Goal: Information Seeking & Learning: Learn about a topic

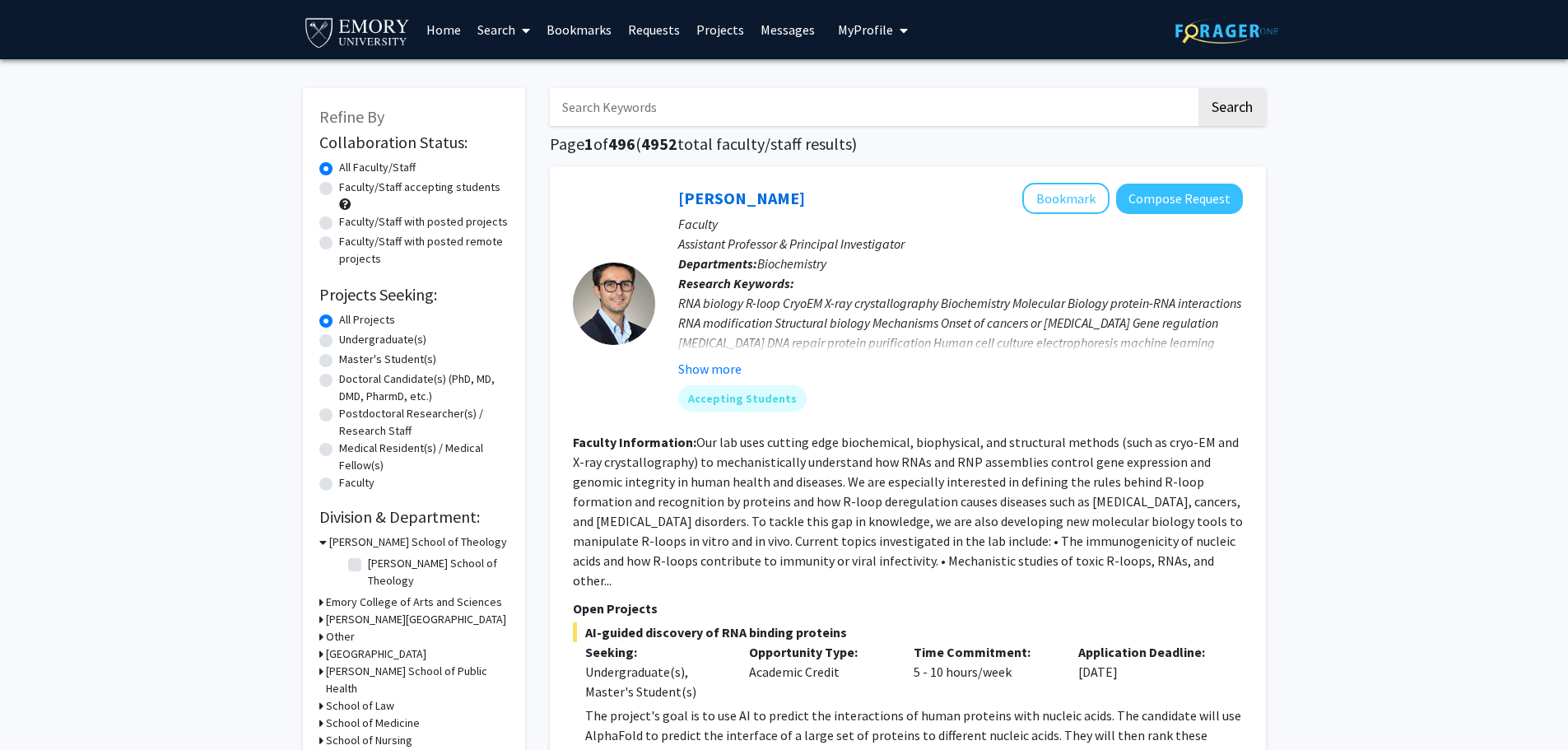
scroll to position [2552, 0]
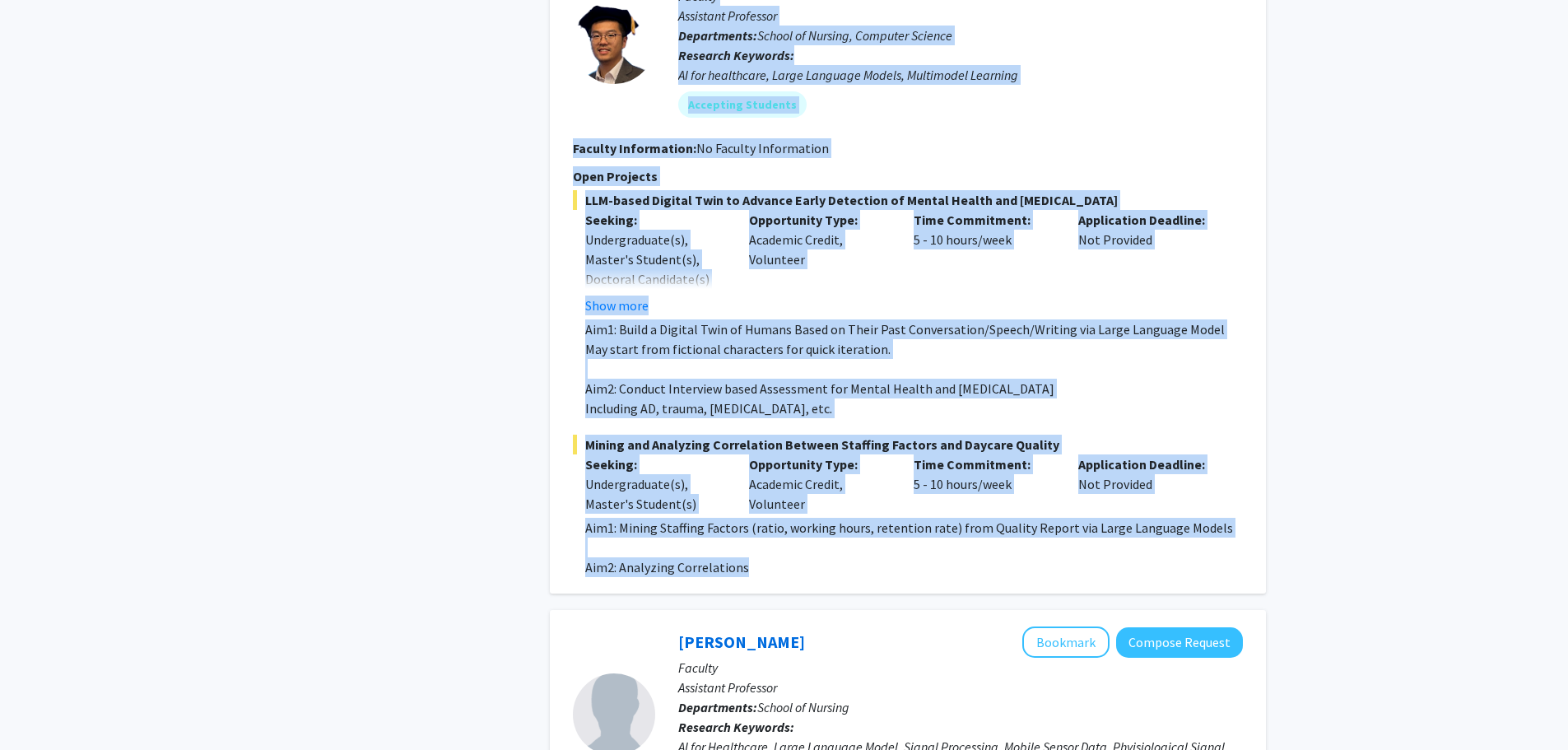
click at [847, 454] on p "Opportunity Type:" at bounding box center [819, 464] width 140 height 20
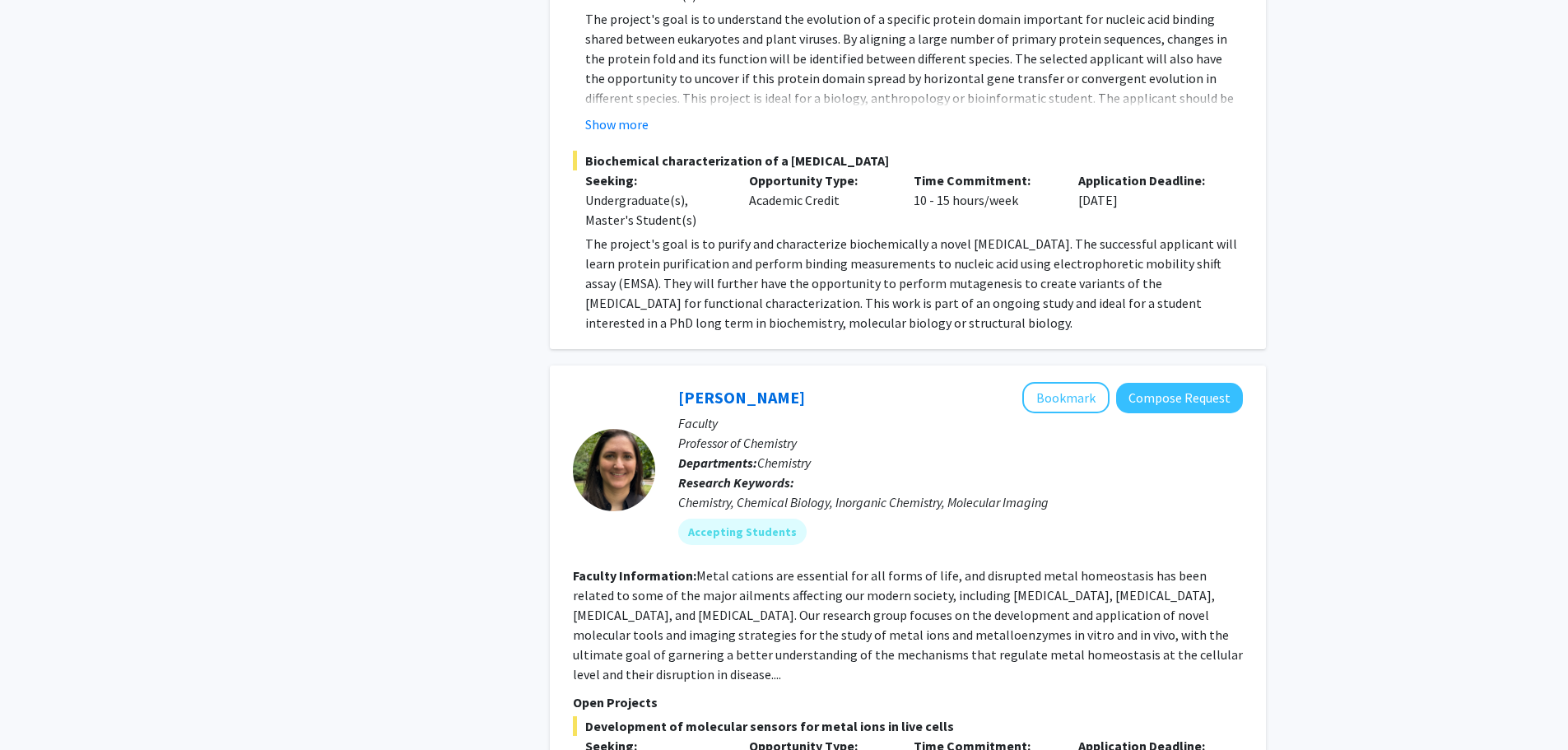
scroll to position [905, 0]
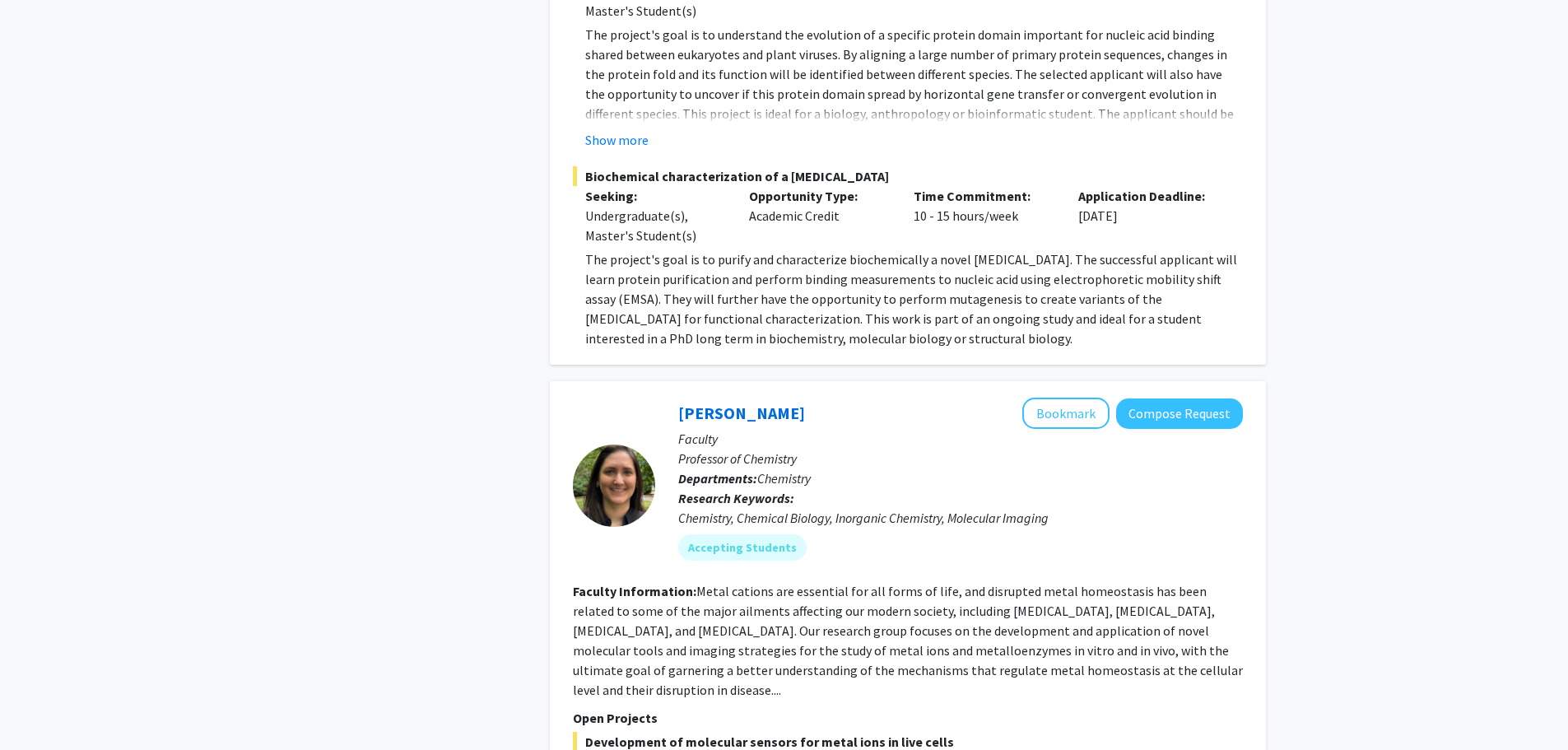
click at [802, 470] on span "Chemistry" at bounding box center [784, 478] width 53 height 16
drag, startPoint x: 808, startPoint y: 451, endPoint x: 847, endPoint y: 457, distance: 39.5
click at [811, 470] on span "Chemistry" at bounding box center [784, 478] width 53 height 16
click at [1016, 508] on div "Chemistry, Chemical Biology, Inorganic Chemistry, Molecular Imaging" at bounding box center [959, 518] width 564 height 20
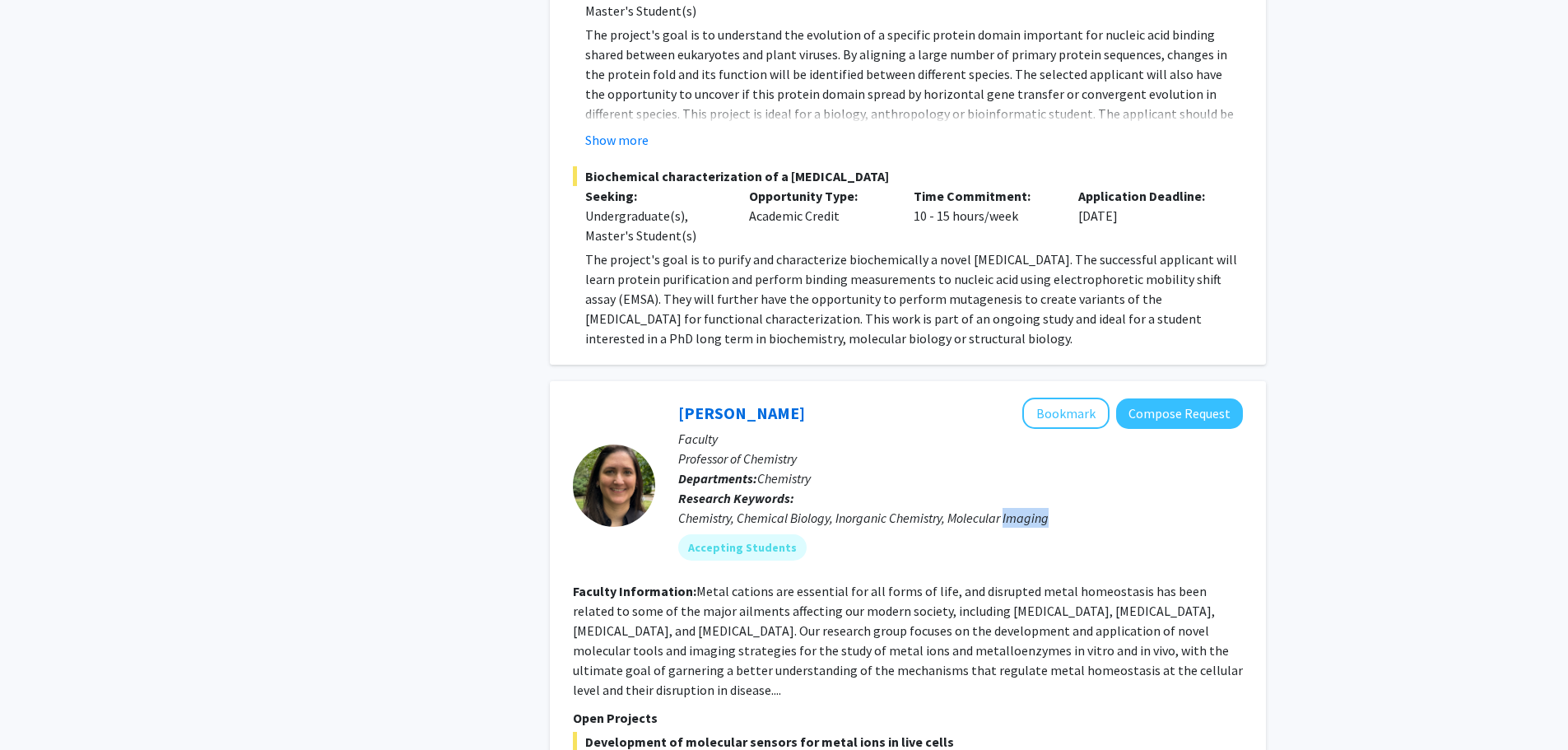
click at [1015, 508] on div "Chemistry, Chemical Biology, Inorganic Chemistry, Molecular Imaging" at bounding box center [959, 518] width 564 height 20
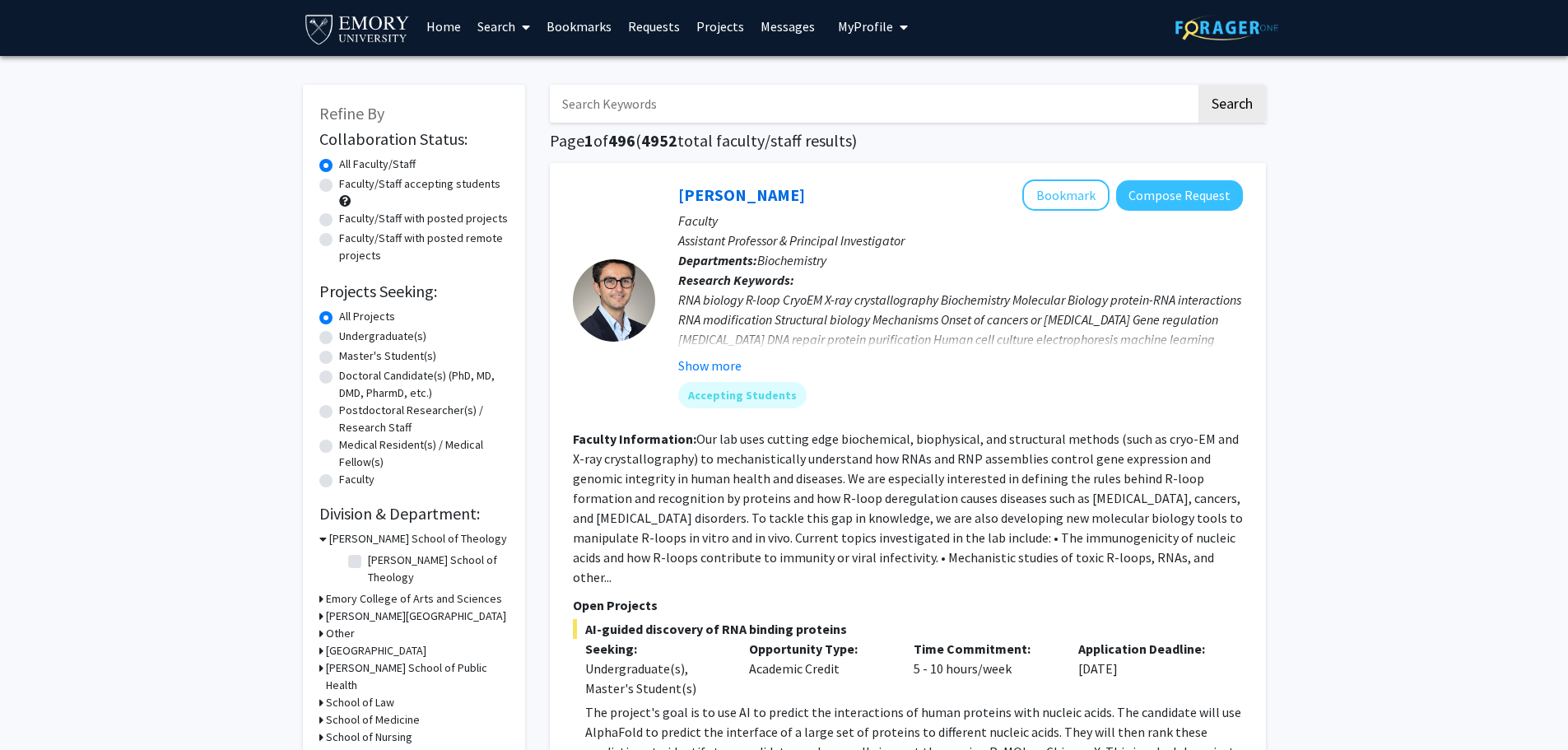
scroll to position [0, 0]
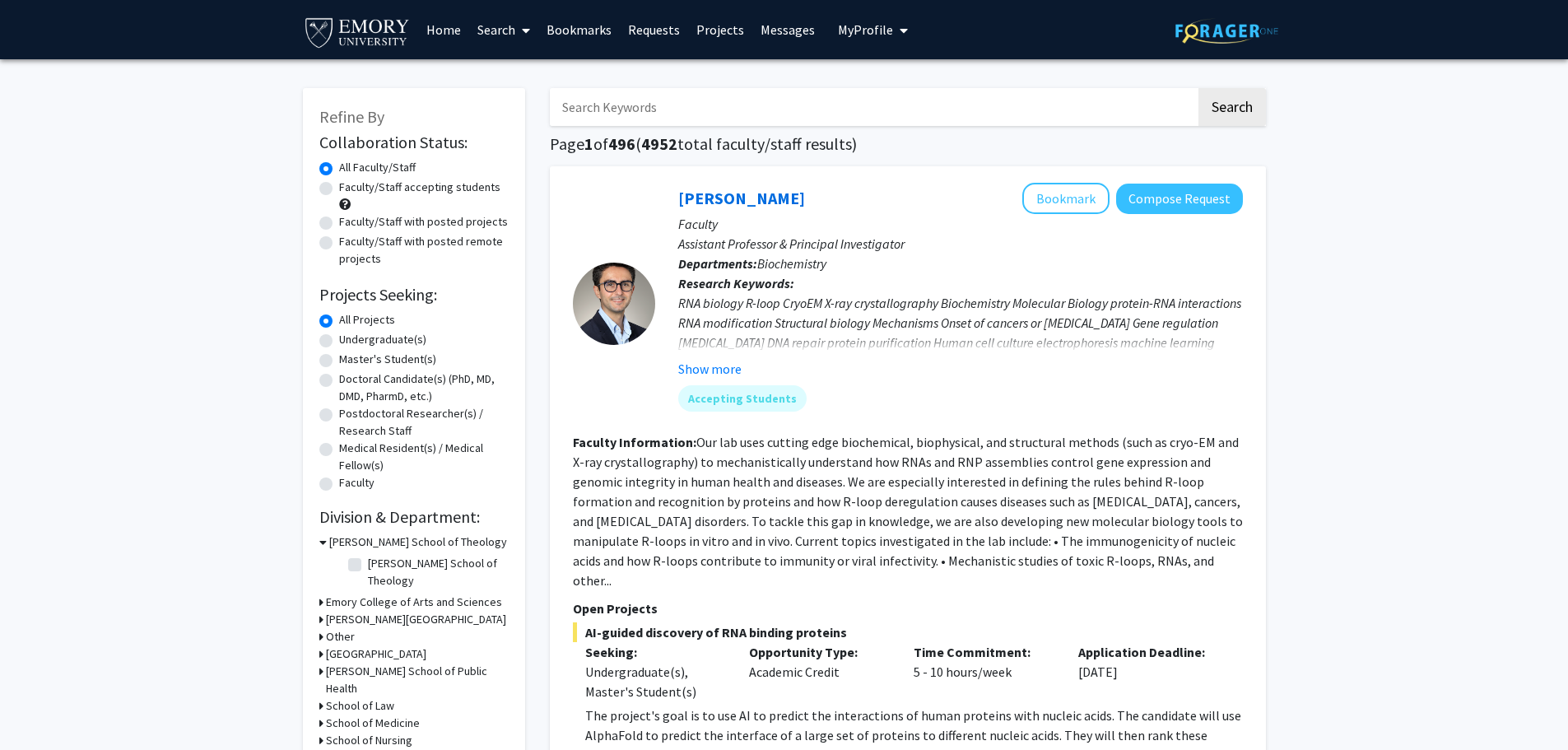
drag, startPoint x: 915, startPoint y: 453, endPoint x: 901, endPoint y: 454, distance: 14.0
click at [916, 453] on fg-read-more "Our lab uses cutting edge biochemical, biophysical, and structural methods (suc…" at bounding box center [907, 510] width 670 height 155
click at [696, 367] on button "Show more" at bounding box center [709, 368] width 64 height 20
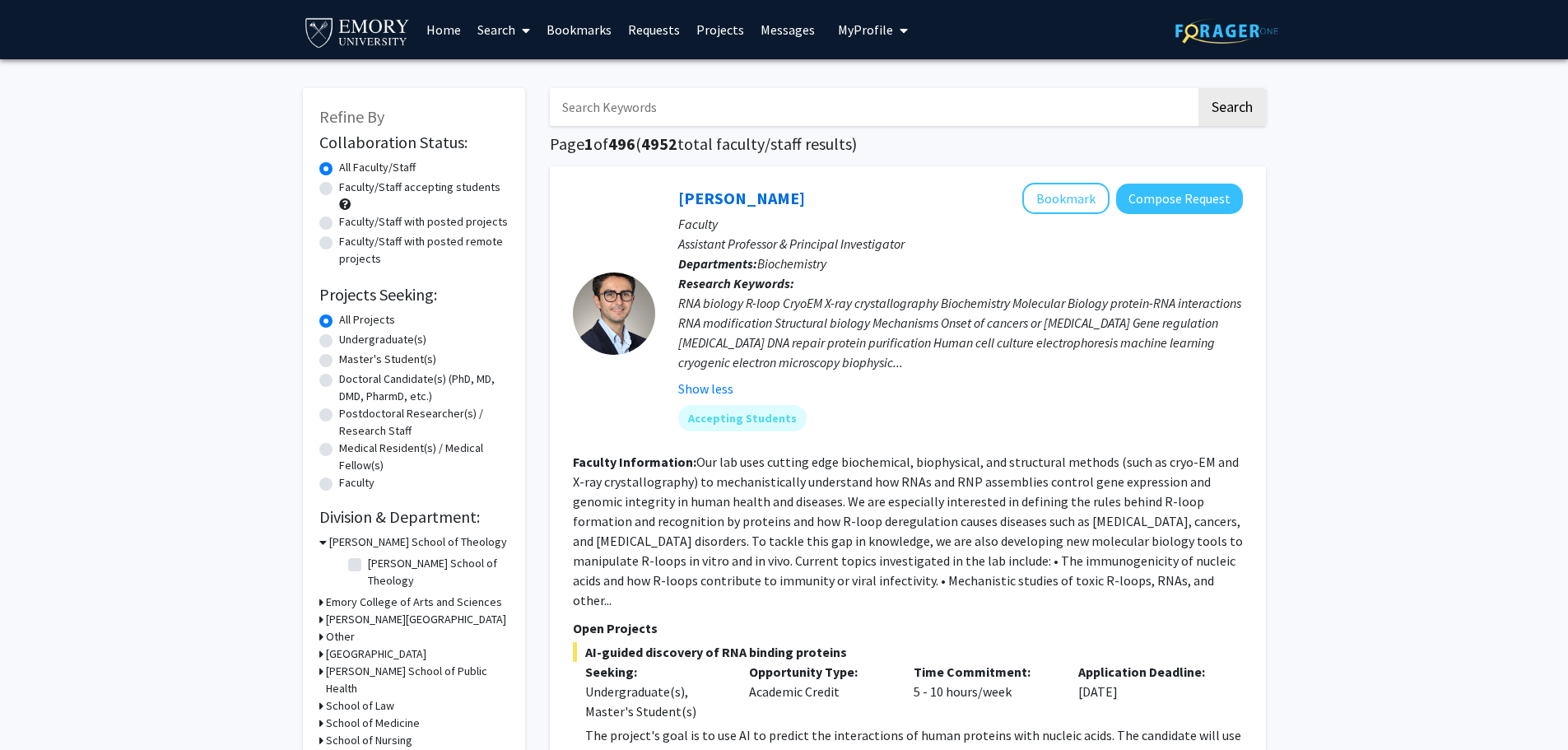
click at [882, 366] on div "RNA biology R-loop CryoEM X-ray crystallography Biochemistry Molecular Biology …" at bounding box center [959, 332] width 564 height 79
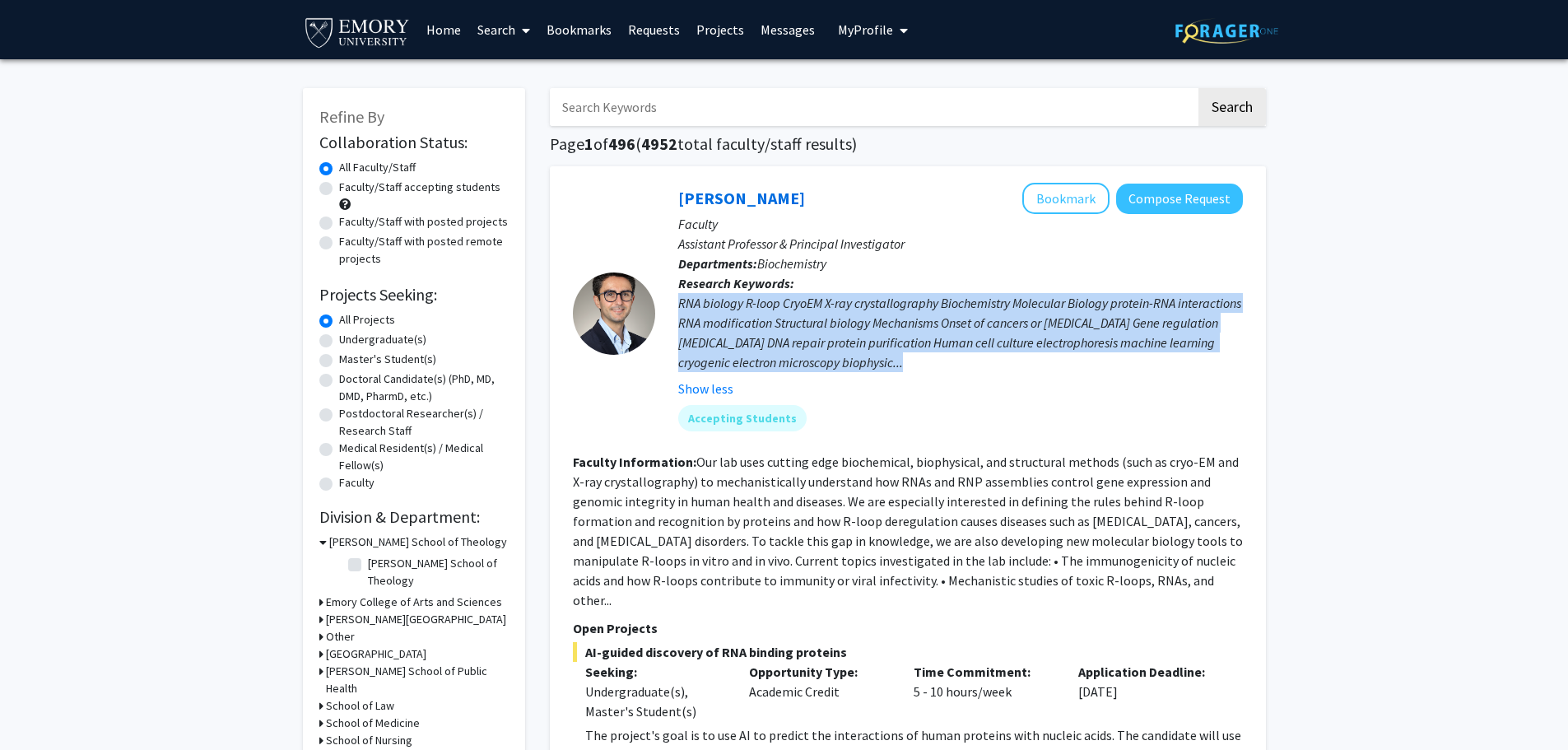
click at [886, 366] on div "RNA biology R-loop CryoEM X-ray crystallography Biochemistry Molecular Biology …" at bounding box center [959, 332] width 564 height 79
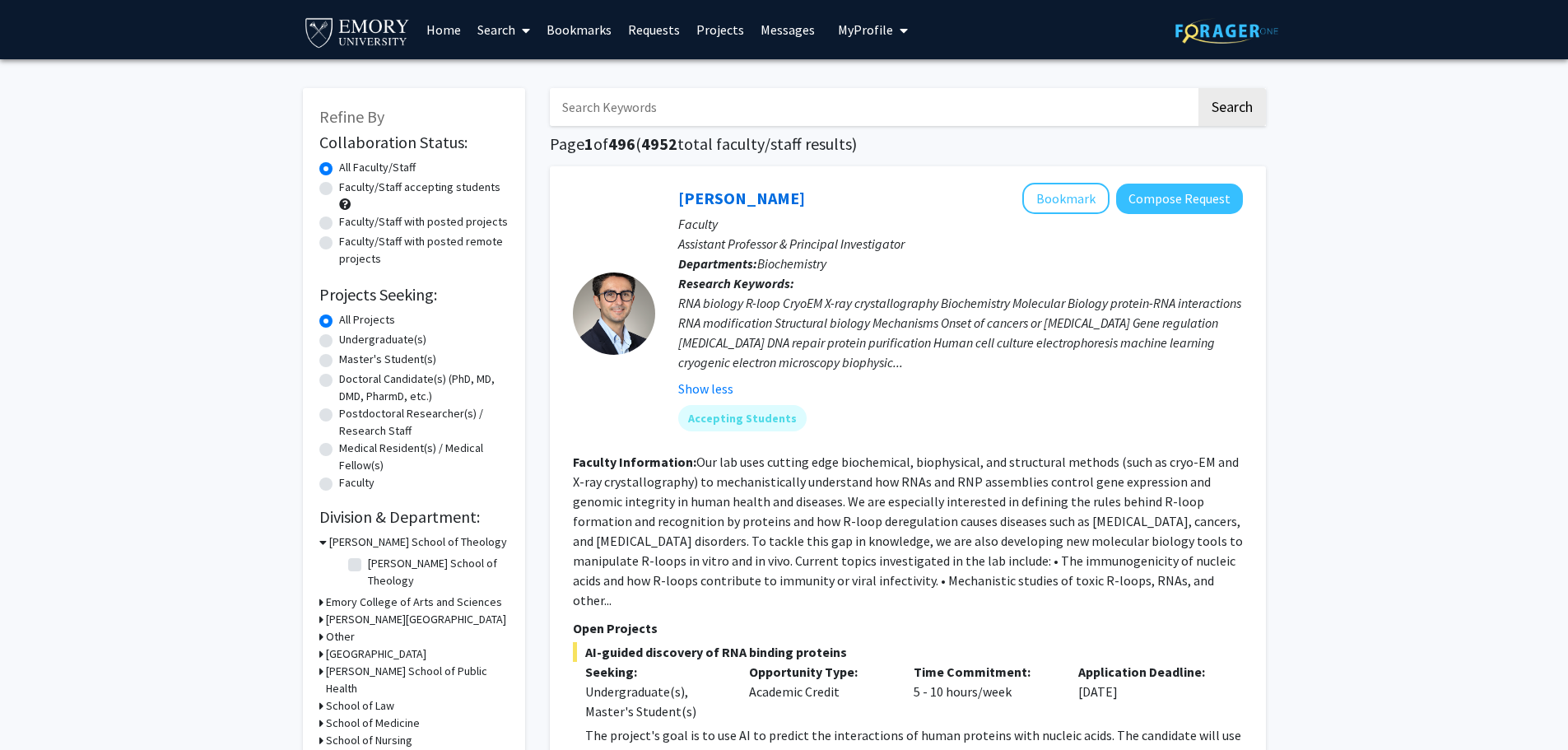
click at [975, 558] on fg-read-more "Our lab uses cutting edge biochemical, biophysical, and structural methods (suc…" at bounding box center [907, 530] width 670 height 155
click at [980, 558] on fg-read-more "Our lab uses cutting edge biochemical, biophysical, and structural methods (suc…" at bounding box center [907, 530] width 670 height 155
click at [994, 556] on fg-read-more "Our lab uses cutting edge biochemical, biophysical, and structural methods (suc…" at bounding box center [907, 530] width 670 height 155
click at [994, 555] on fg-read-more "Our lab uses cutting edge biochemical, biophysical, and structural methods (suc…" at bounding box center [907, 530] width 670 height 155
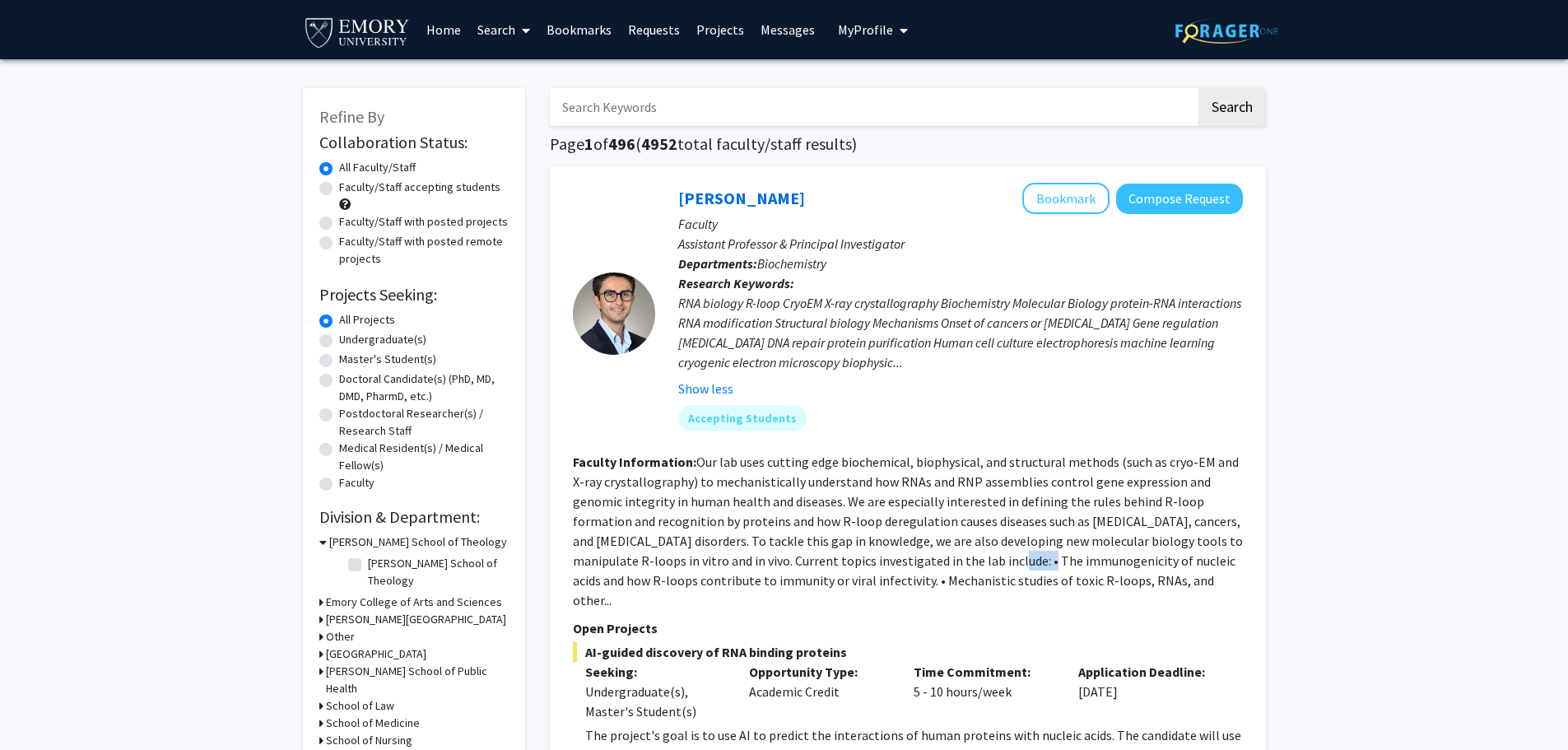
click at [994, 555] on fg-read-more "Our lab uses cutting edge biochemical, biophysical, and structural methods (suc…" at bounding box center [907, 530] width 670 height 155
click at [997, 552] on section "Faculty Information: Our lab uses cutting edge biochemical, biophysical, and st…" at bounding box center [907, 531] width 670 height 158
click at [998, 552] on section "Faculty Information: Our lab uses cutting edge biochemical, biophysical, and st…" at bounding box center [907, 531] width 670 height 158
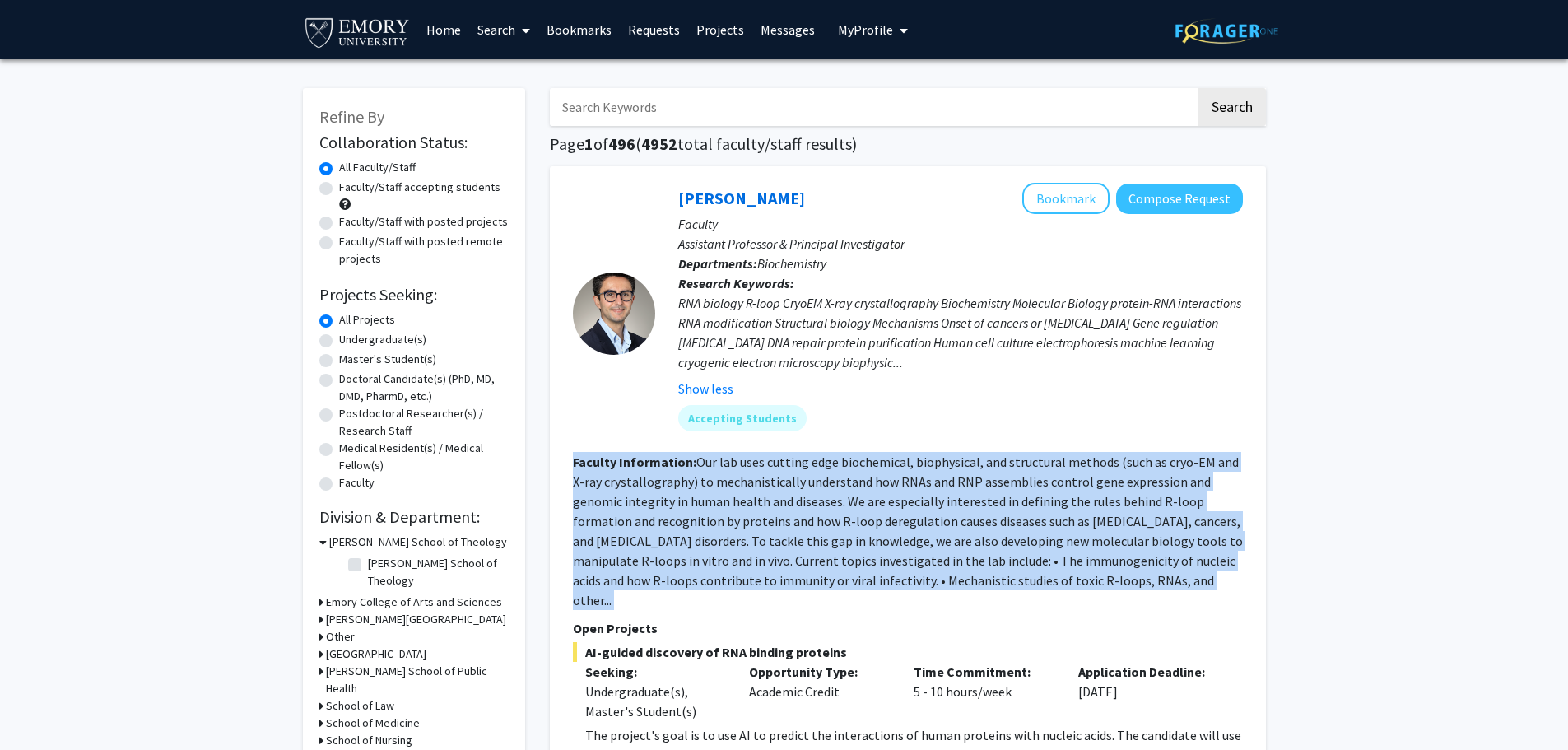
click at [998, 552] on section "Faculty Information: Our lab uses cutting edge biochemical, biophysical, and st…" at bounding box center [907, 531] width 670 height 158
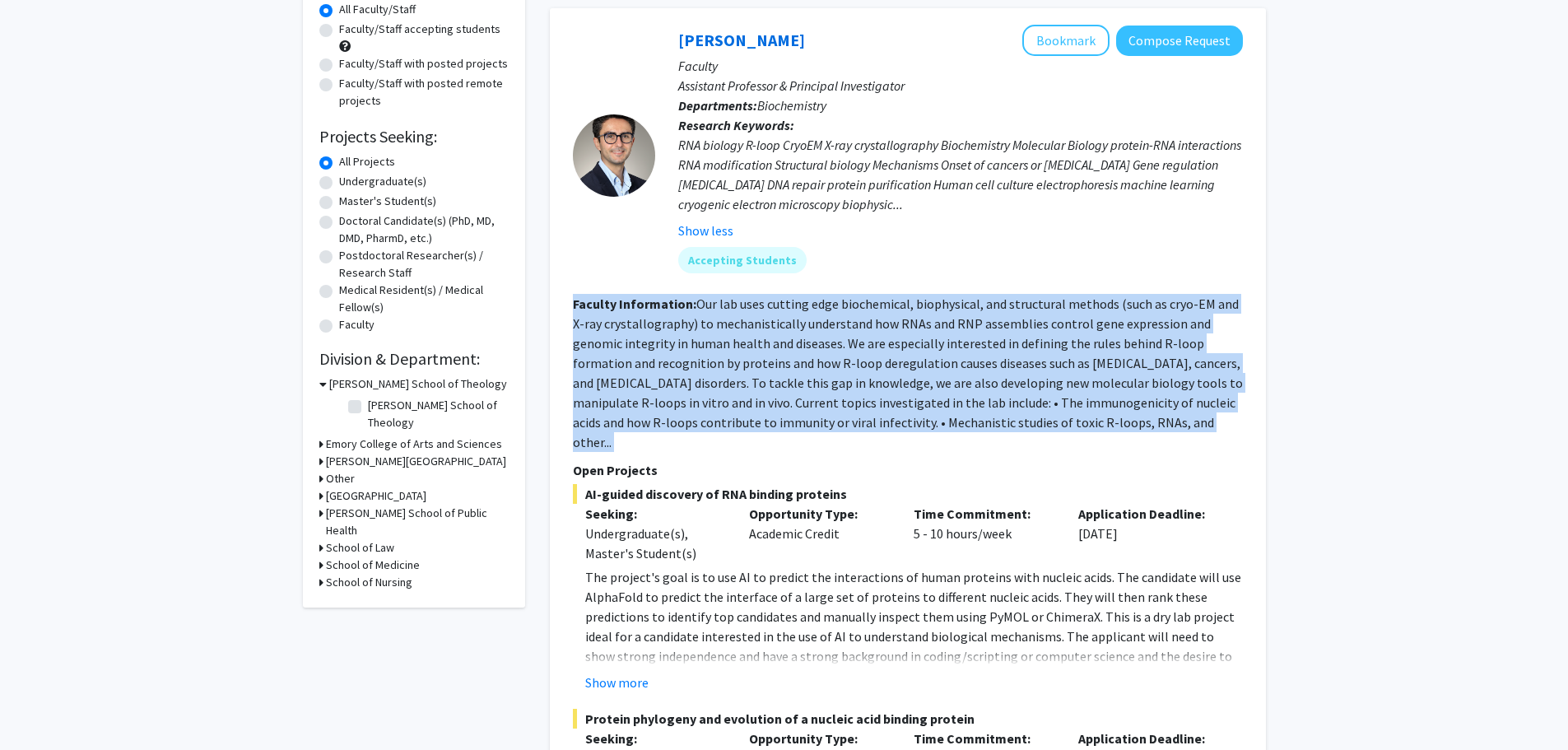
scroll to position [576, 0]
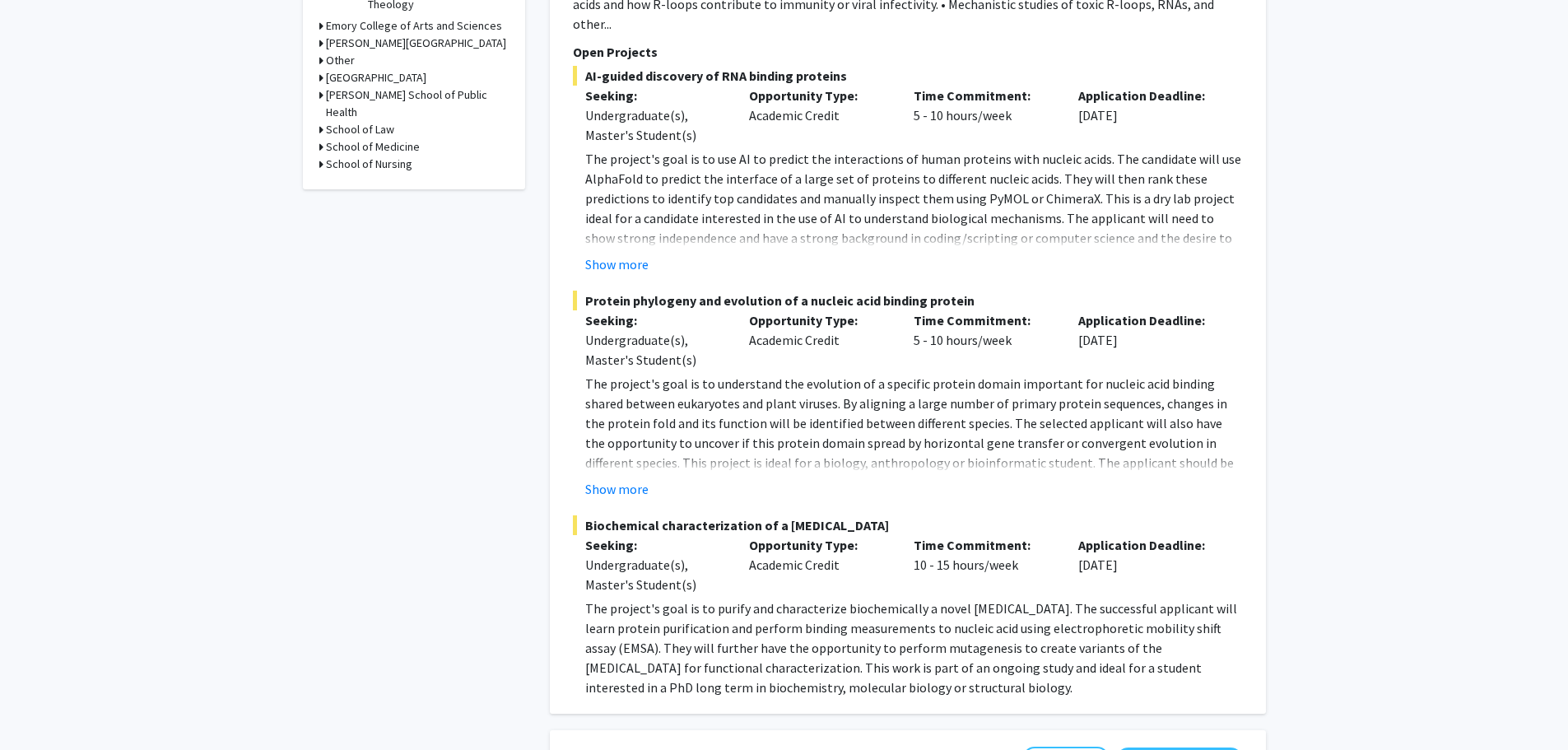
click at [896, 419] on p "The project's goal is to understand the evolution of a specific protein domain …" at bounding box center [914, 443] width 658 height 138
drag, startPoint x: 896, startPoint y: 419, endPoint x: 684, endPoint y: 461, distance: 216.1
click at [890, 421] on p "The project's goal is to understand the evolution of a specific protein domain …" at bounding box center [914, 443] width 658 height 138
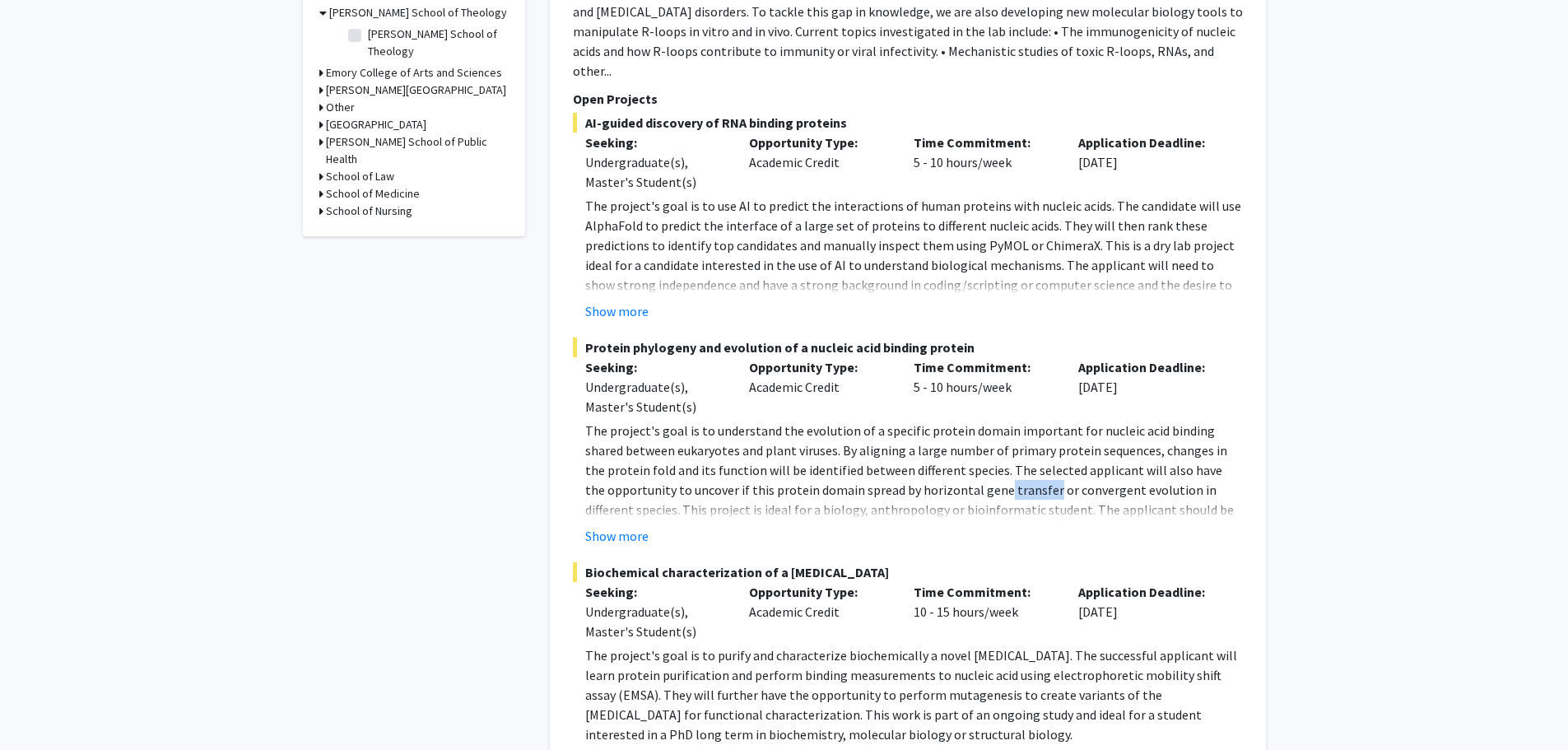
scroll to position [247, 0]
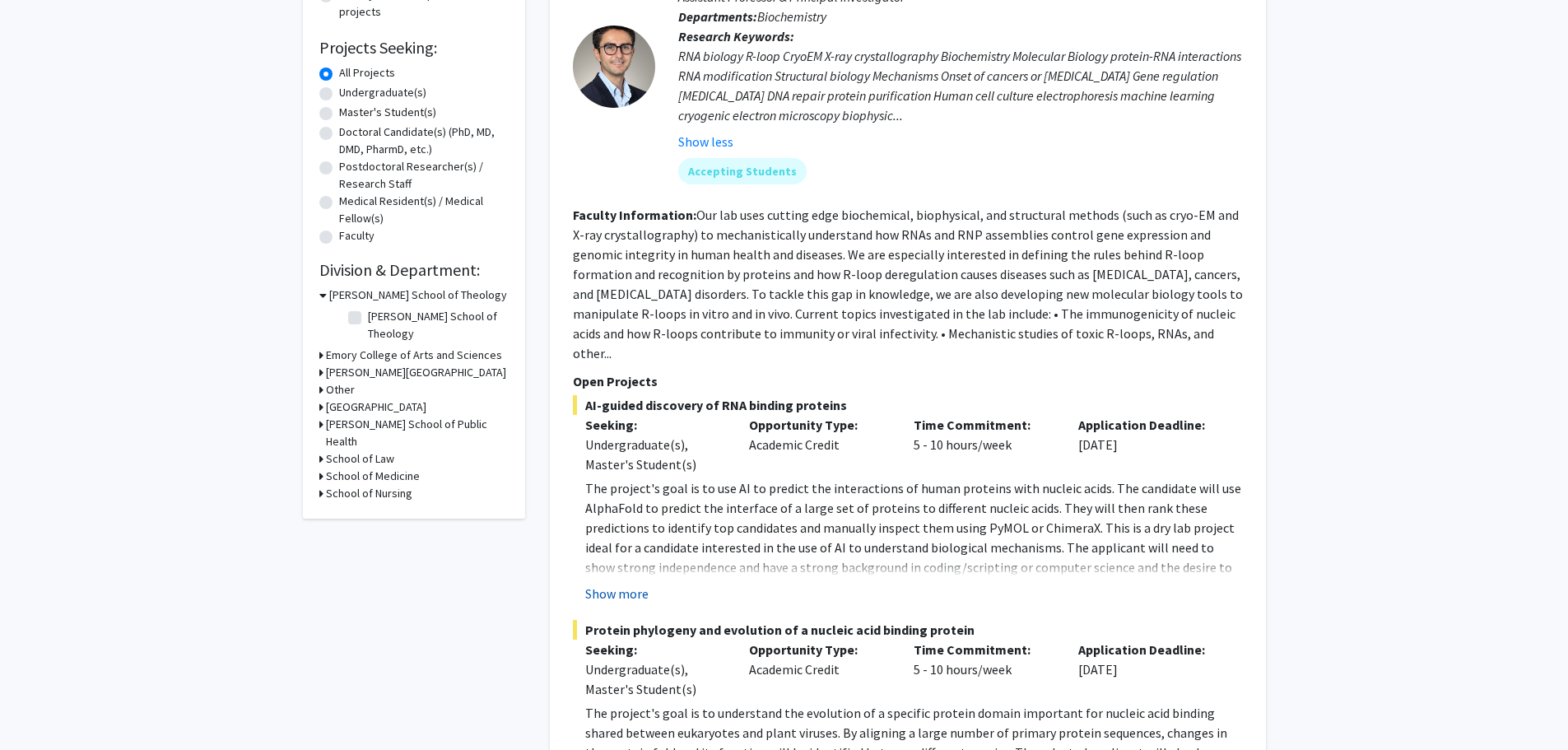
click at [629, 583] on button "Show more" at bounding box center [616, 593] width 64 height 20
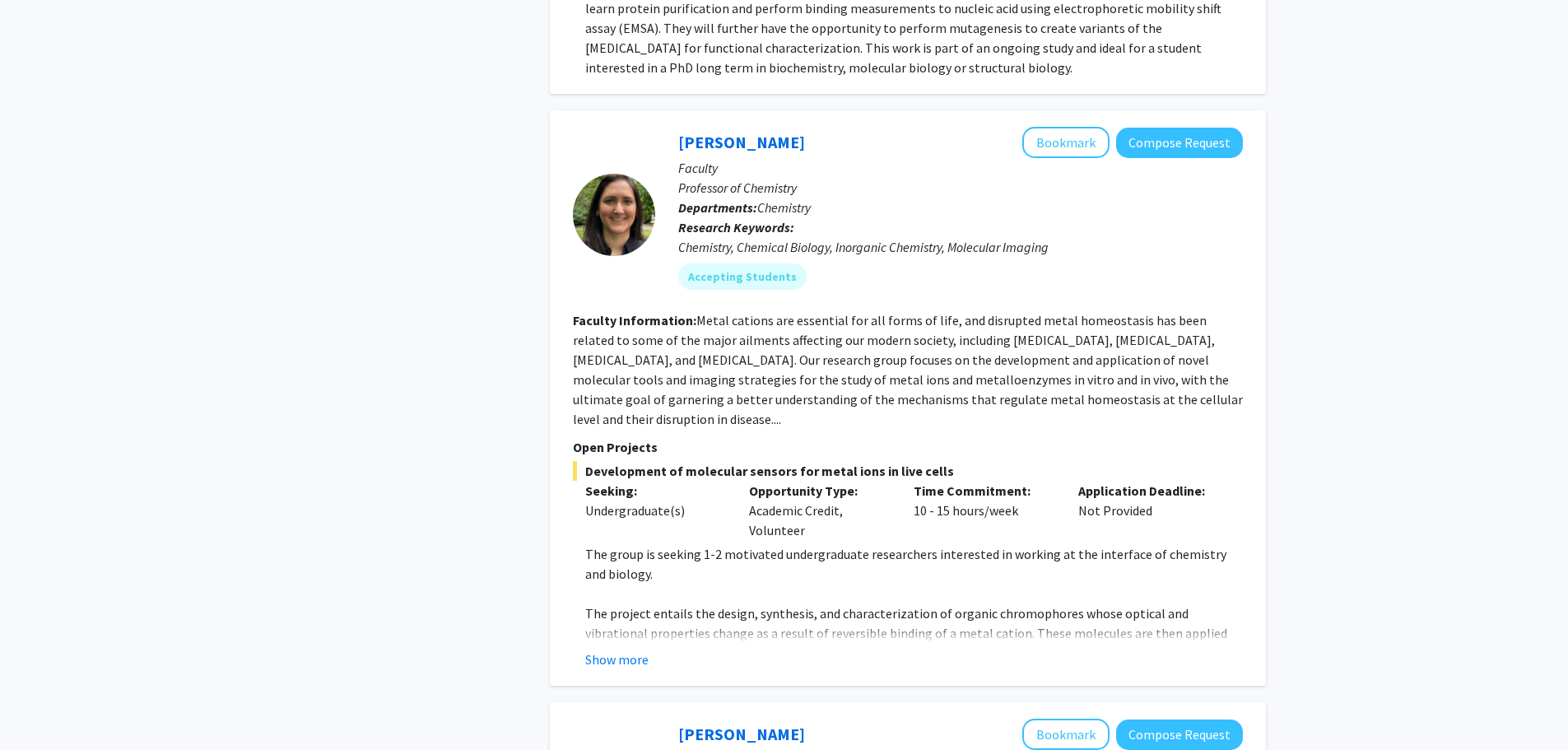
scroll to position [1235, 0]
click at [623, 650] on button "Show more" at bounding box center [616, 660] width 64 height 20
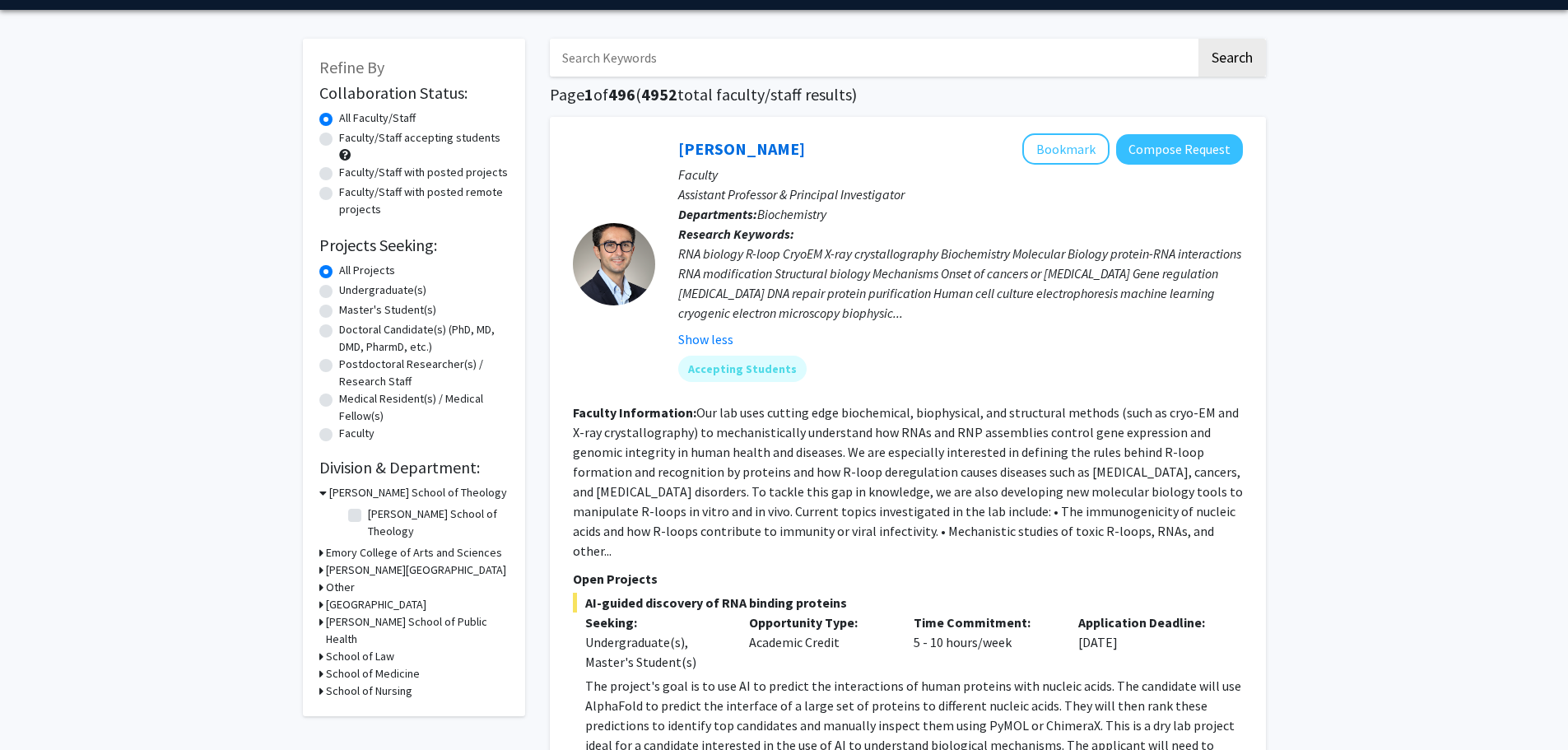
scroll to position [0, 0]
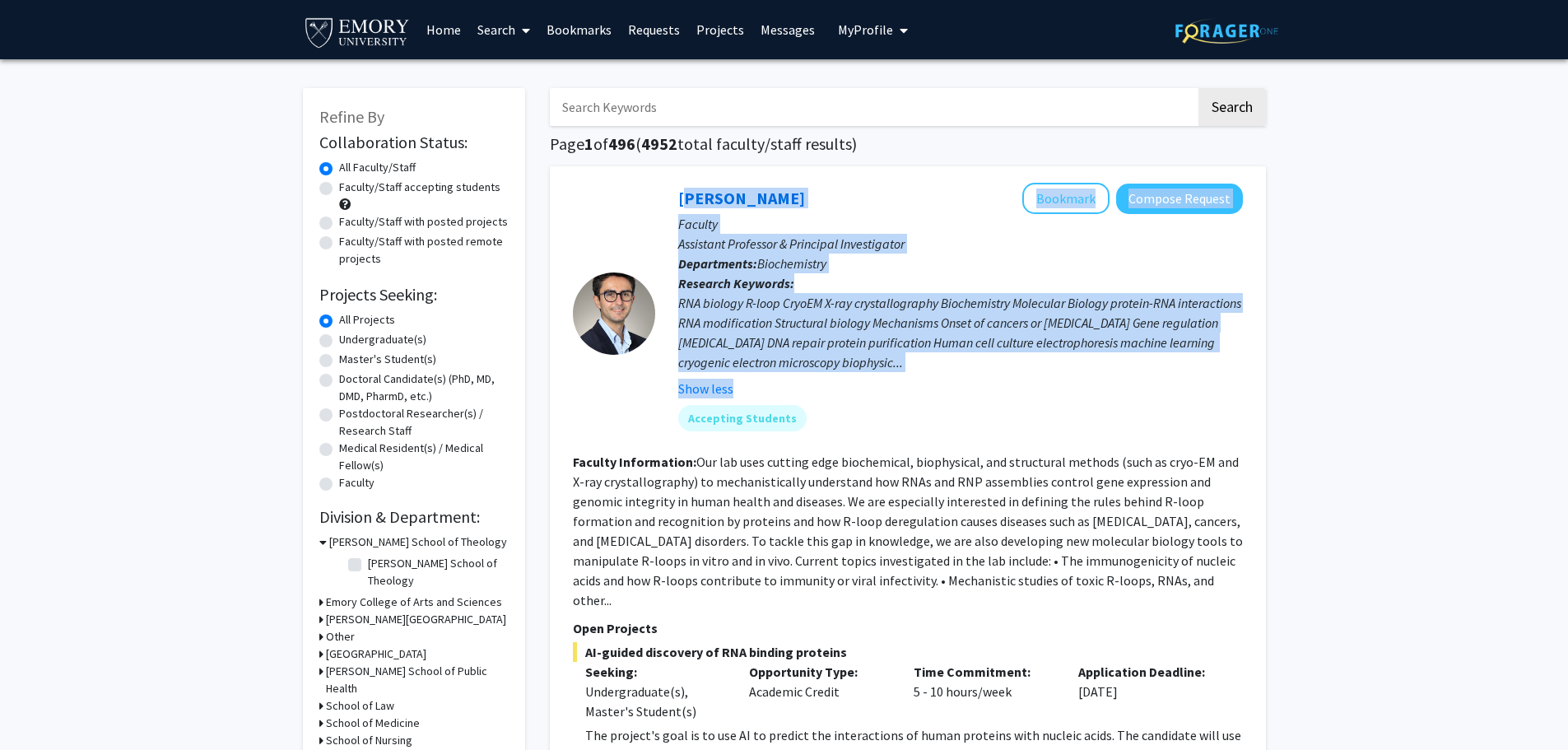
drag, startPoint x: 667, startPoint y: 201, endPoint x: 774, endPoint y: 381, distance: 209.4
click at [774, 381] on div "[PERSON_NAME] Bookmark Compose Request Faculty Assistant Professor & Principal …" at bounding box center [949, 313] width 588 height 261
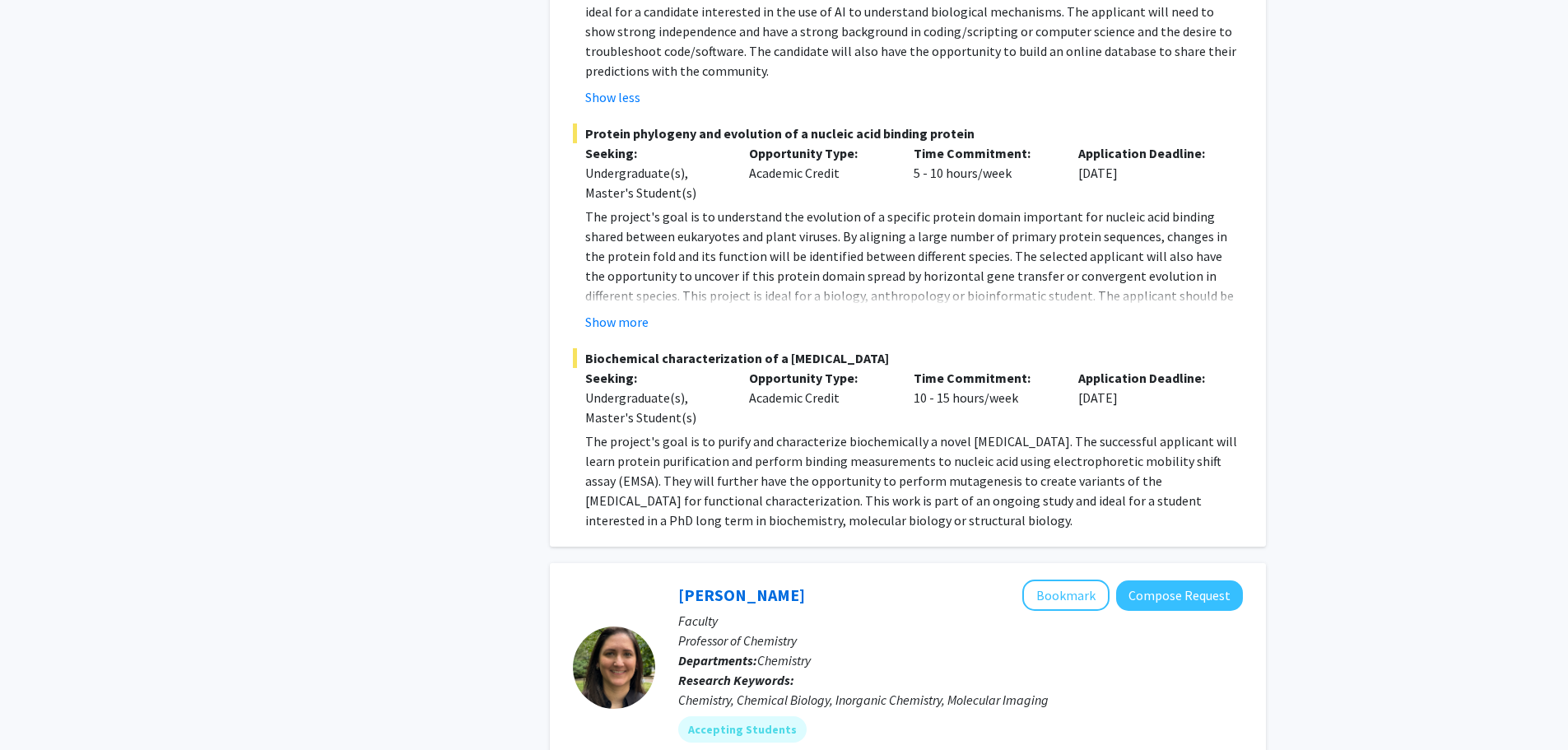
scroll to position [823, 0]
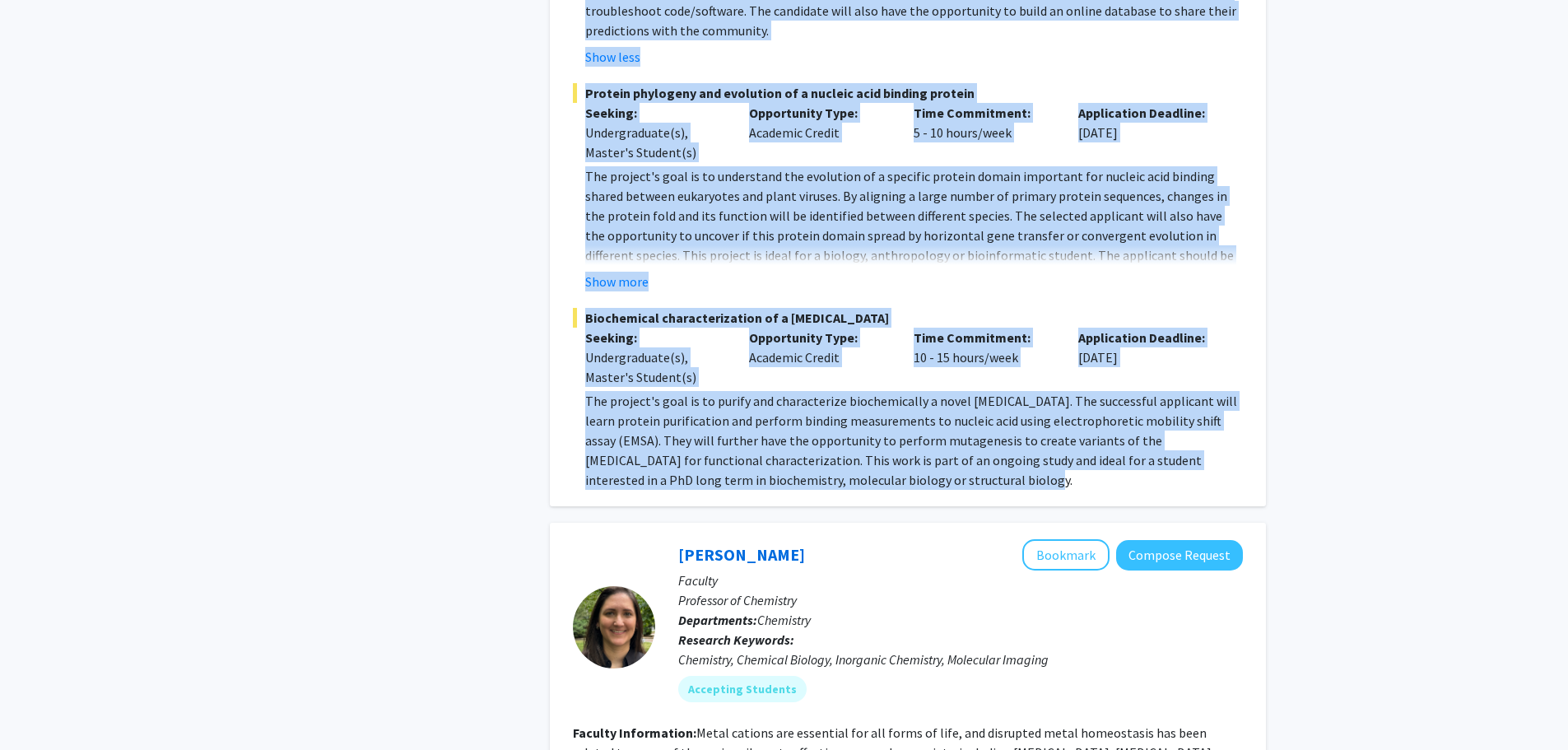
click at [924, 463] on p "The project's goal is to purify and characterize biochemically a novel [MEDICAL…" at bounding box center [914, 440] width 658 height 99
copy fg-search-faculty "Loremip Dol-Sitam Consecte Adipisc Elitsed Doeiusm Temporinc Utlaboree & Dolore…"
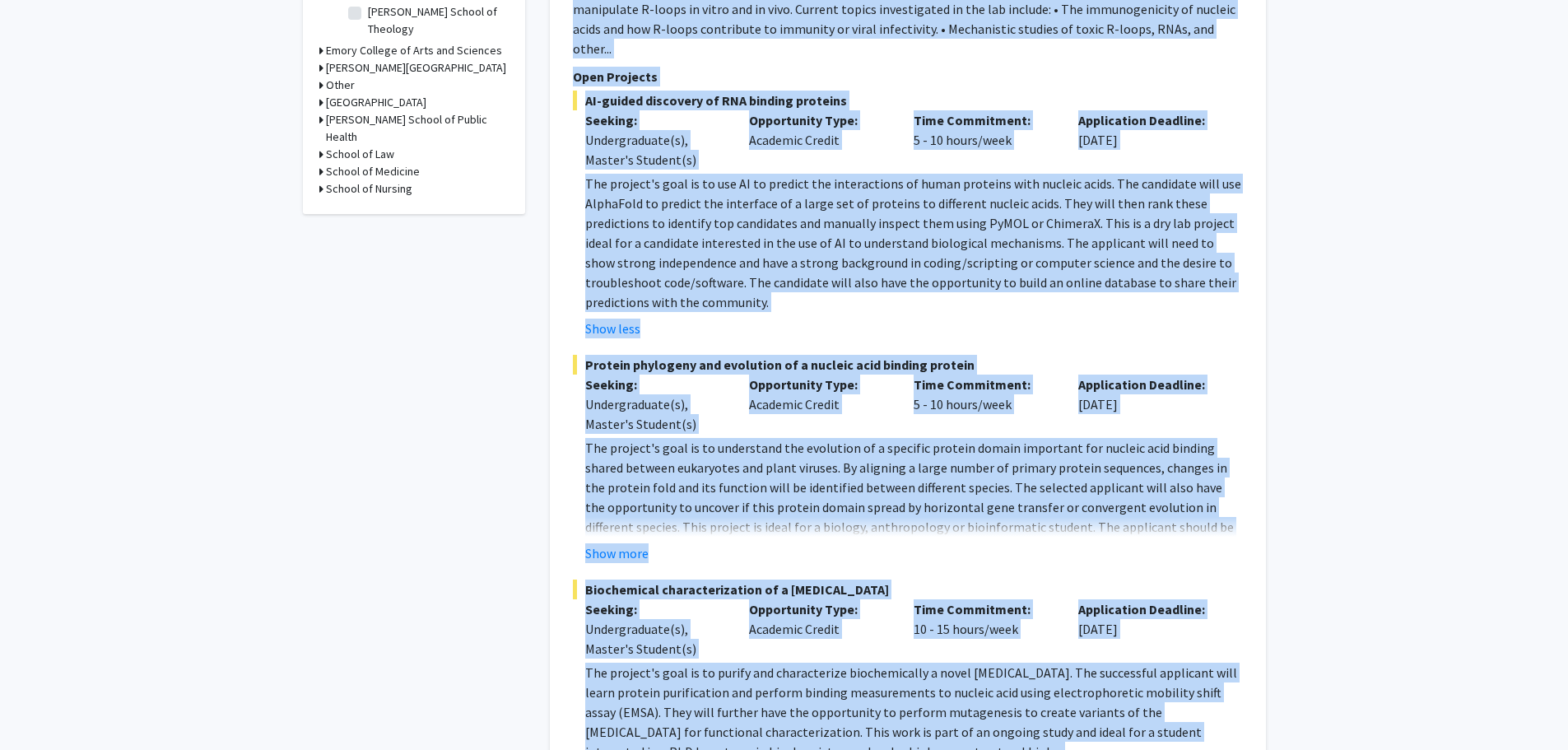
scroll to position [494, 0]
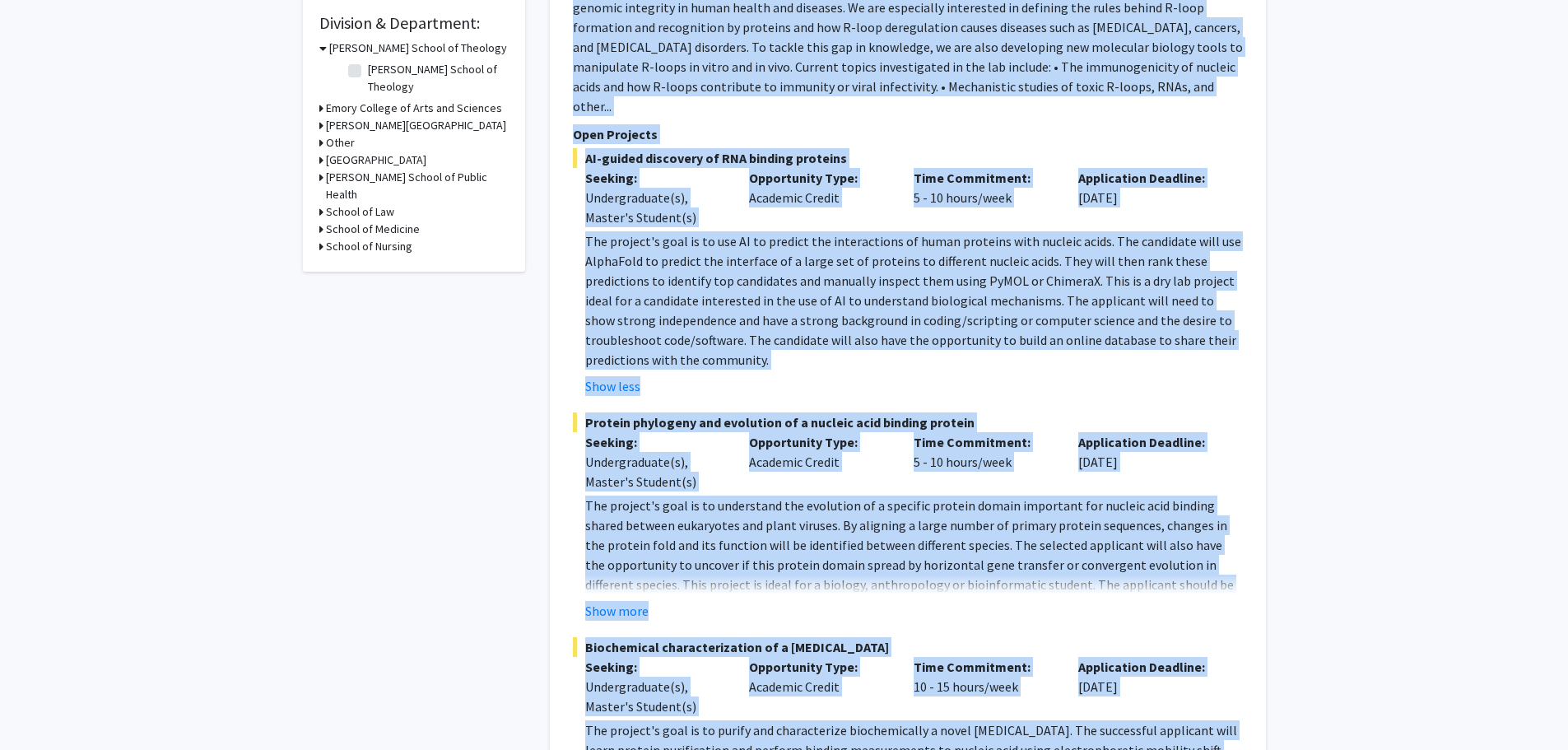
click at [918, 262] on p "The project's goal is to use AI to predict the interactions of human proteins w…" at bounding box center [914, 301] width 658 height 138
click at [939, 192] on div "Time Commitment: 5 - 10 hours/week" at bounding box center [983, 197] width 165 height 59
